Goal: Find specific page/section: Find specific page/section

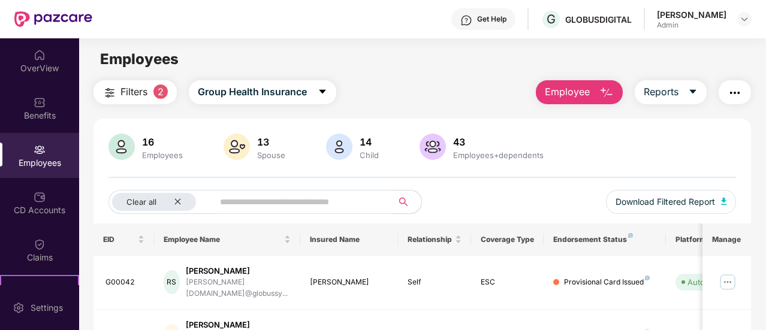
click at [687, 13] on div "[PERSON_NAME]" at bounding box center [691, 14] width 69 height 11
click at [739, 20] on img at bounding box center [744, 19] width 10 height 10
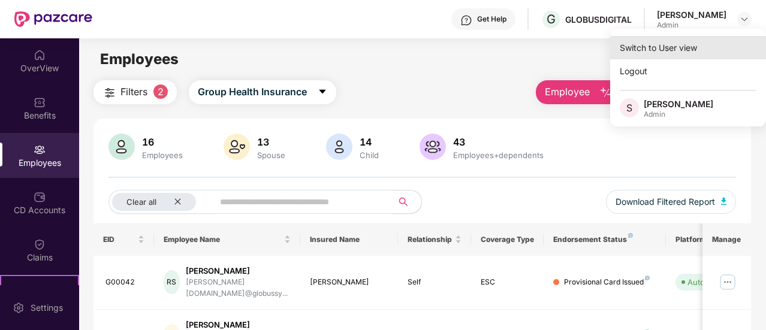
click at [693, 52] on div "Switch to User view" at bounding box center [688, 47] width 156 height 23
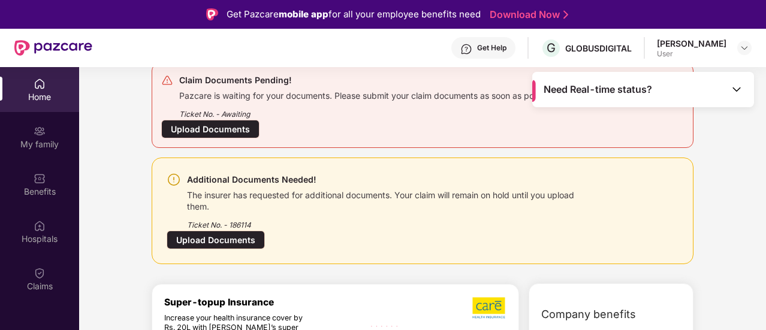
scroll to position [120, 0]
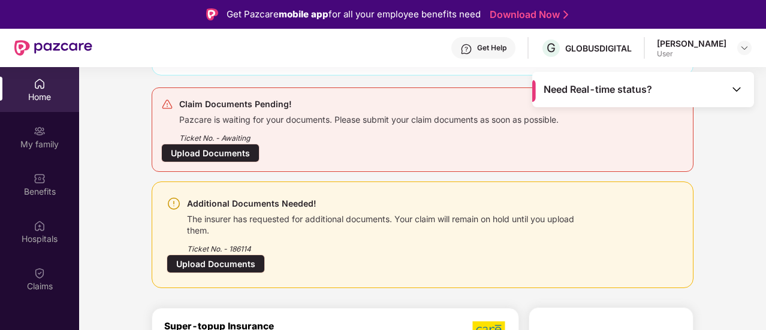
click at [168, 201] on img at bounding box center [174, 204] width 14 height 14
click at [171, 202] on img at bounding box center [174, 204] width 14 height 14
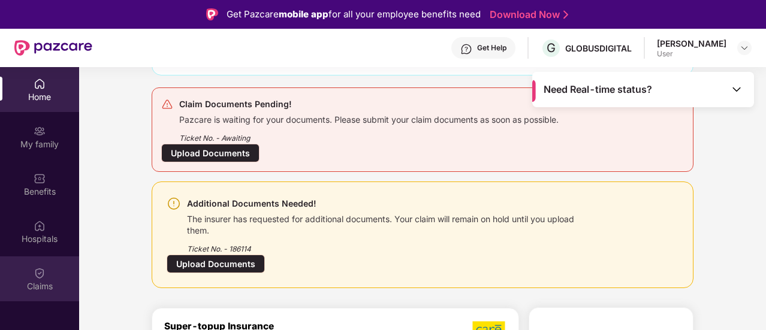
click at [39, 276] on img at bounding box center [40, 273] width 12 height 12
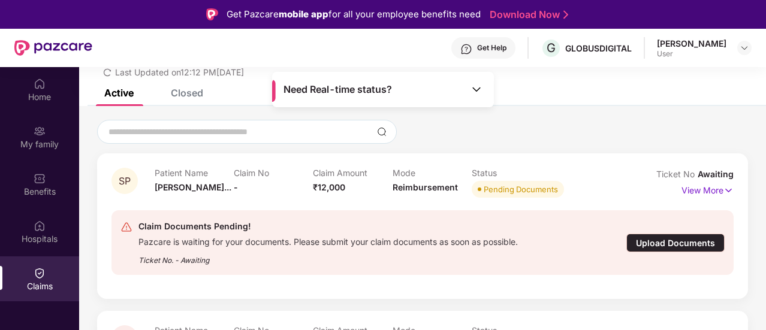
scroll to position [240, 0]
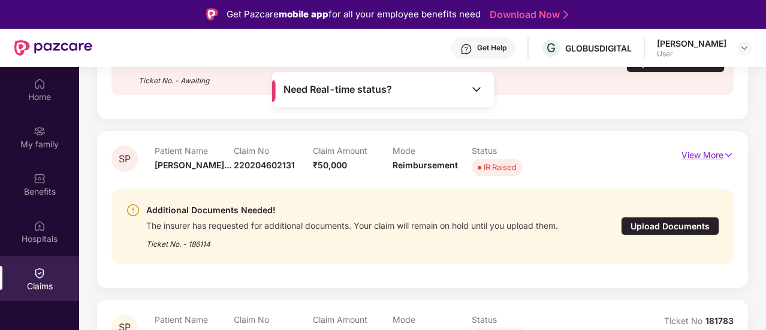
click at [709, 152] on p "View More" at bounding box center [707, 154] width 52 height 16
